Goal: Find contact information: Find contact information

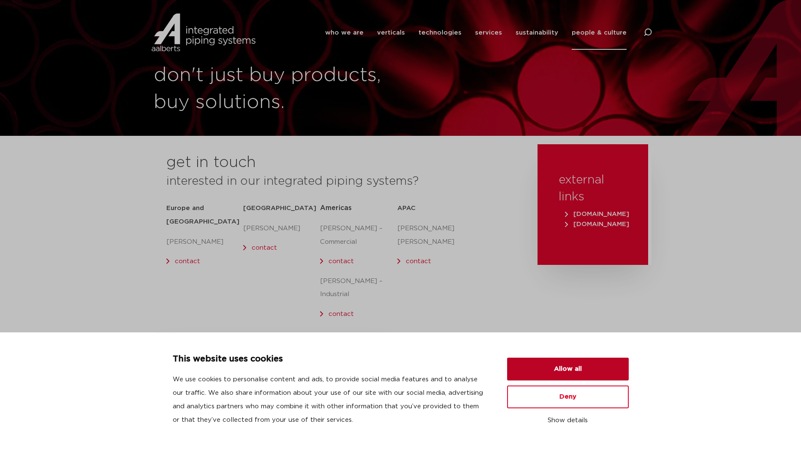
click at [568, 376] on button "Allow all" at bounding box center [568, 369] width 122 height 23
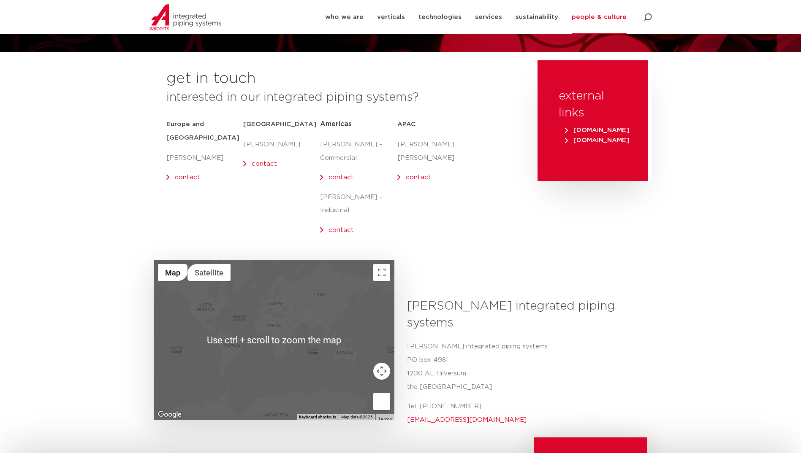
scroll to position [84, 0]
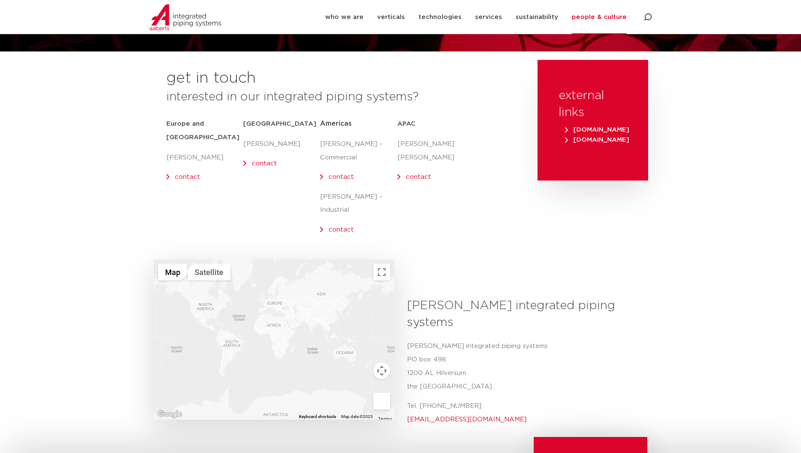
click at [216, 298] on div at bounding box center [274, 340] width 241 height 160
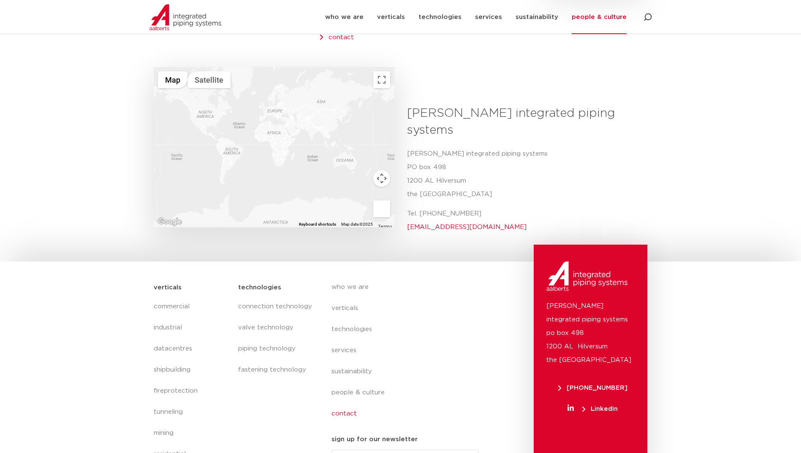
scroll to position [278, 0]
click at [341, 403] on link "contact" at bounding box center [408, 413] width 154 height 21
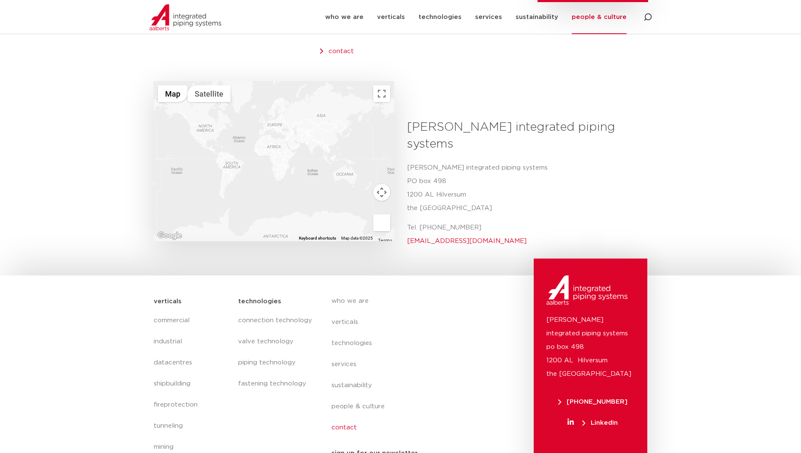
scroll to position [278, 0]
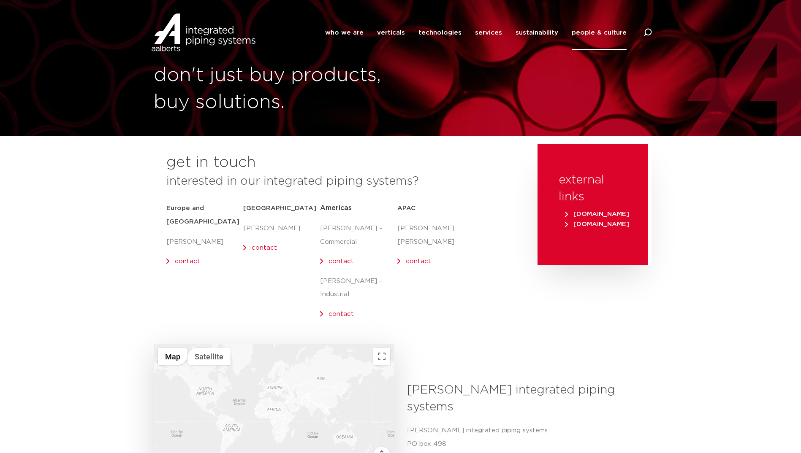
click at [342, 262] on link "contact" at bounding box center [340, 261] width 25 height 6
click at [340, 311] on link "contact" at bounding box center [340, 314] width 25 height 6
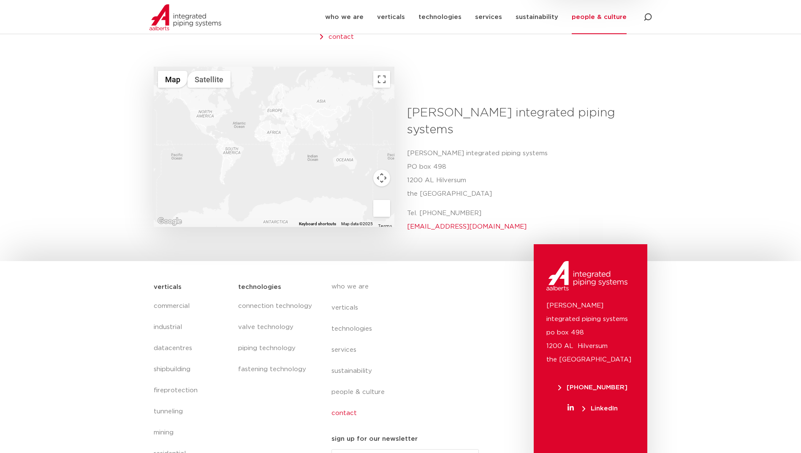
scroll to position [278, 0]
click at [559, 384] on span "[PHONE_NUMBER]" at bounding box center [592, 387] width 69 height 6
